Goal: Information Seeking & Learning: Learn about a topic

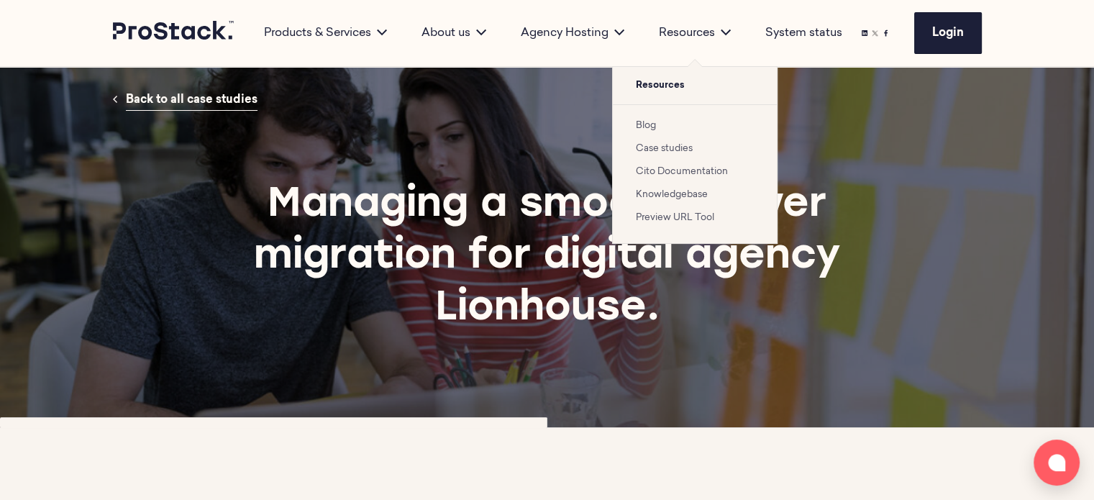
click at [663, 148] on link "Case studies" at bounding box center [664, 148] width 57 height 9
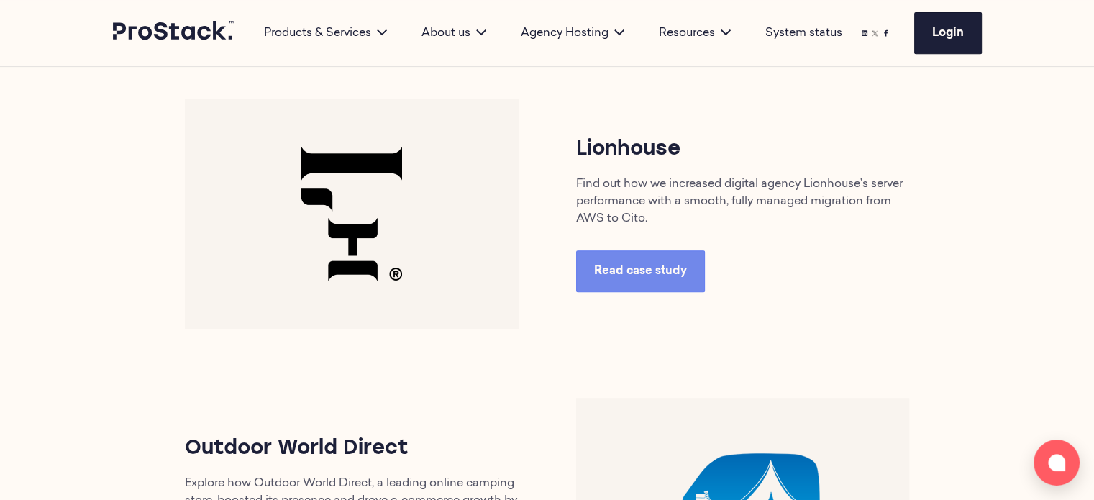
scroll to position [575, 0]
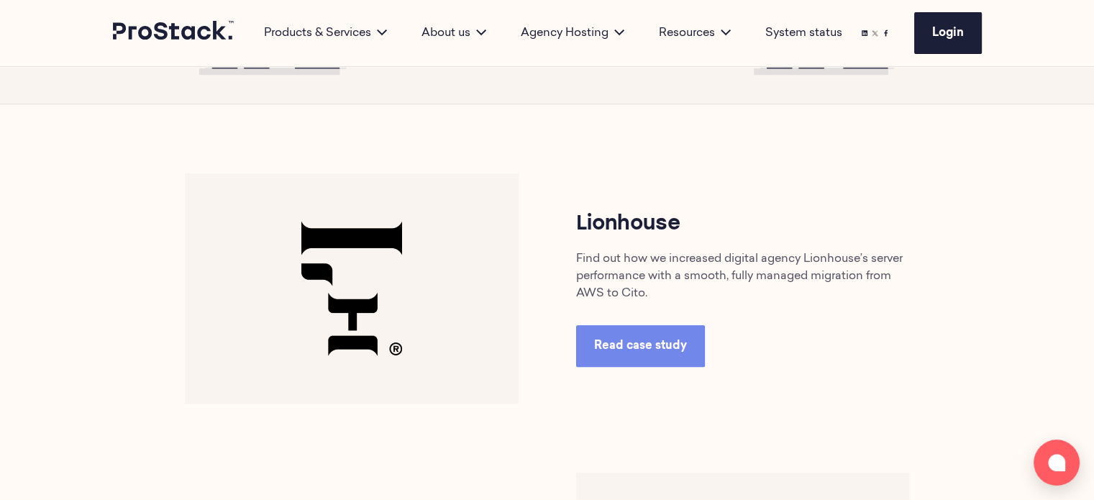
drag, startPoint x: 608, startPoint y: 260, endPoint x: 848, endPoint y: 307, distance: 244.8
click at [847, 307] on div "Lionhouse Find out how we increased digital agency Lionhouse’s server performan…" at bounding box center [742, 288] width 391 height 157
click at [865, 332] on div "Lionhouse Find out how we increased digital agency Lionhouse’s server performan…" at bounding box center [742, 288] width 391 height 157
click at [601, 348] on span "Read case study" at bounding box center [640, 346] width 93 height 12
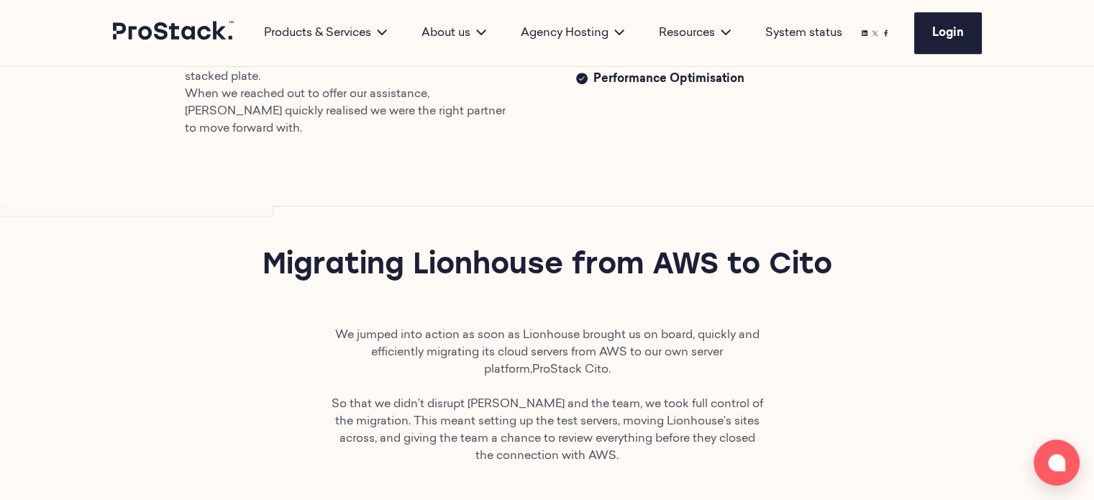
scroll to position [647, 0]
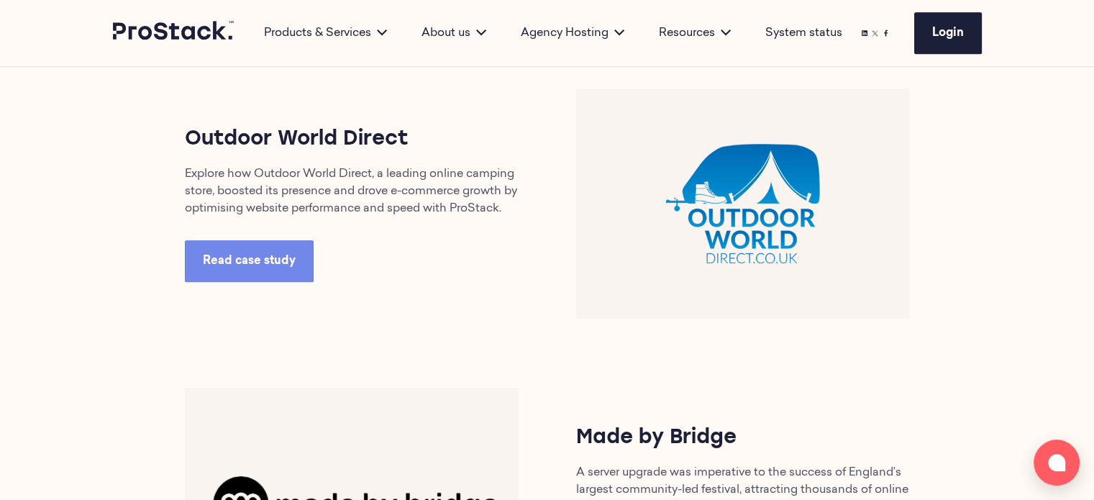
scroll to position [1007, 0]
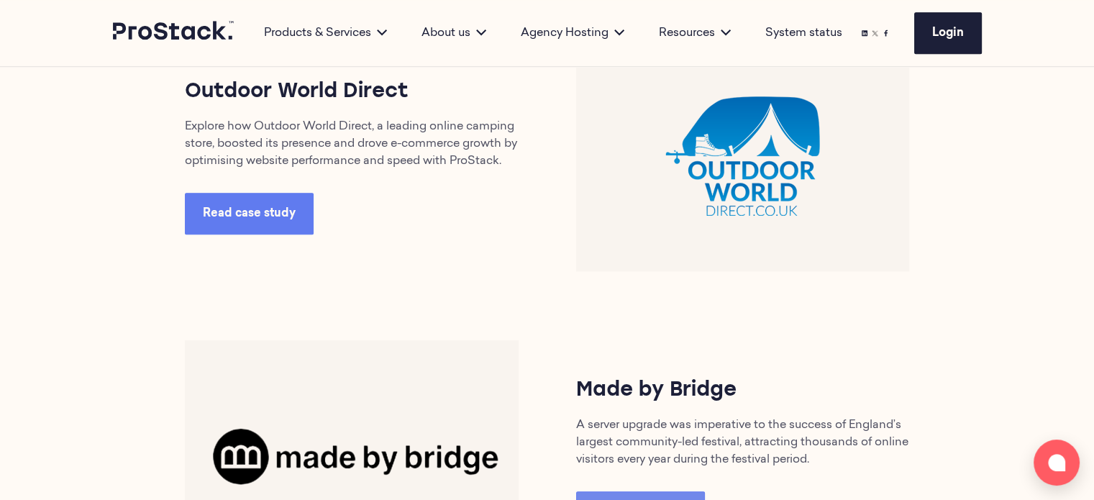
click at [223, 219] on span "Read case study" at bounding box center [249, 214] width 93 height 12
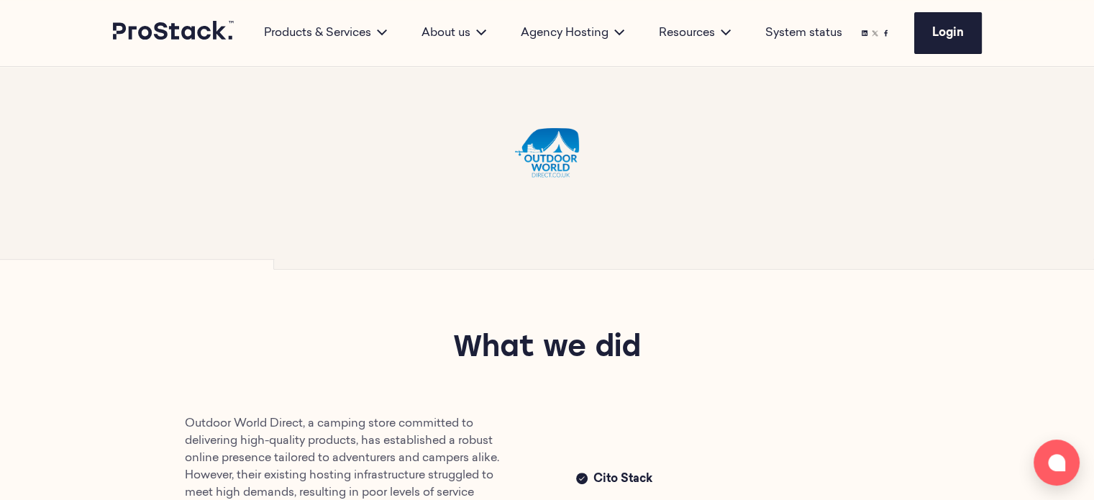
scroll to position [288, 0]
